Goal: Task Accomplishment & Management: Use online tool/utility

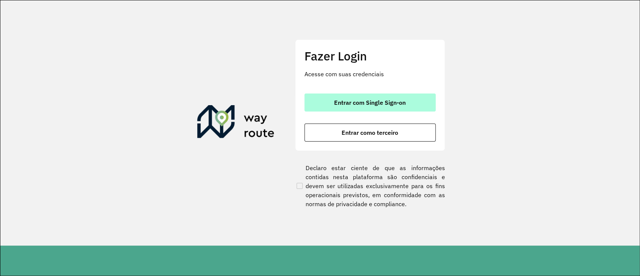
click at [333, 107] on button "Entrar com Single Sign-on" at bounding box center [370, 102] width 131 height 18
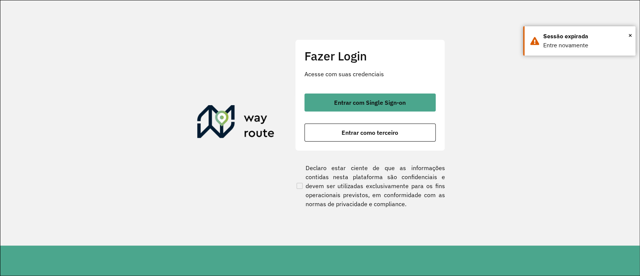
click at [365, 106] on button "Entrar com Single Sign-on" at bounding box center [370, 102] width 131 height 18
